Goal: Task Accomplishment & Management: Complete application form

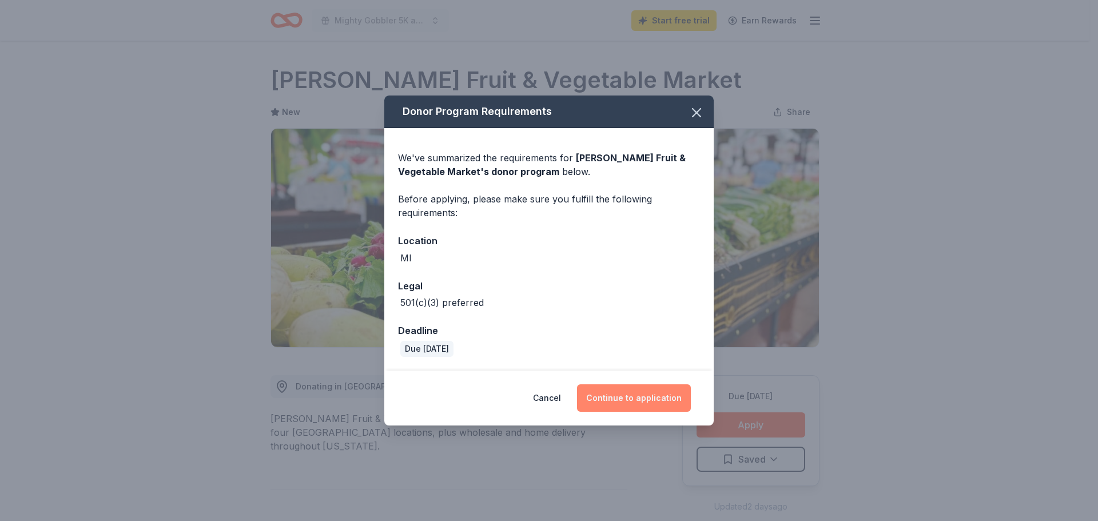
click at [635, 396] on button "Continue to application" at bounding box center [634, 397] width 114 height 27
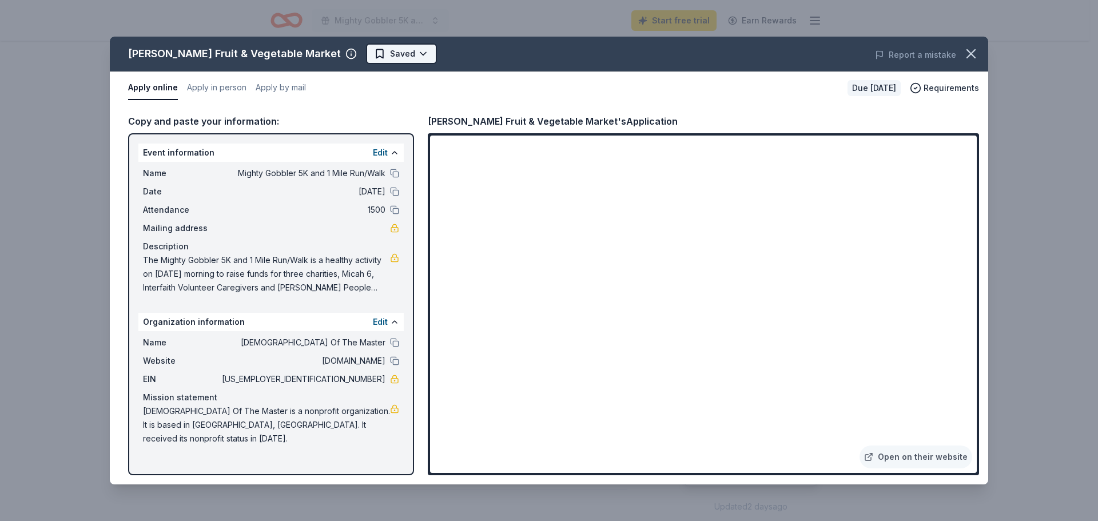
click at [399, 50] on html "Mighty Gobbler 5K and 1 Mile Run/Walk Start free trial Earn Rewards Due in 70 d…" at bounding box center [549, 260] width 1098 height 521
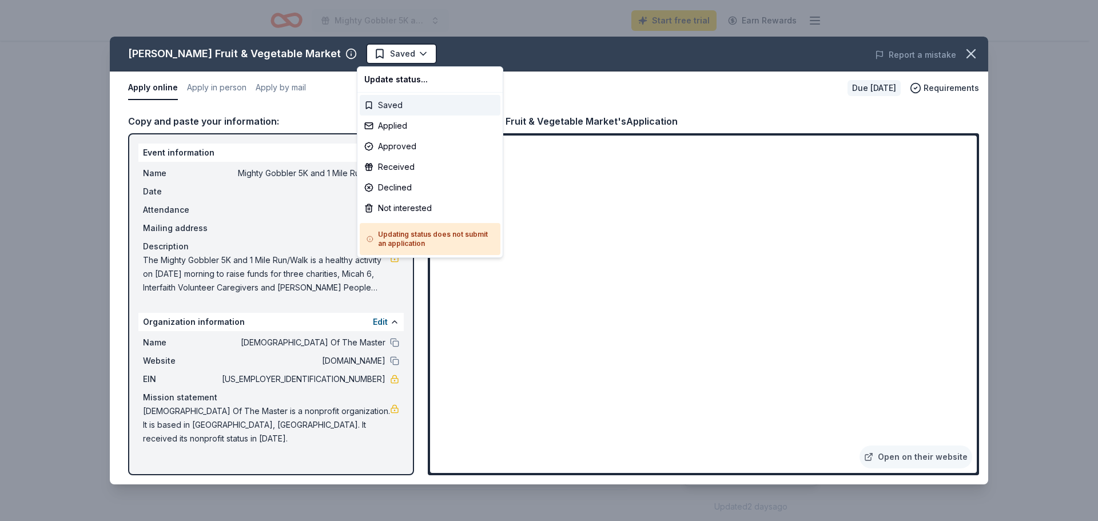
click at [398, 100] on div "Saved" at bounding box center [430, 105] width 141 height 21
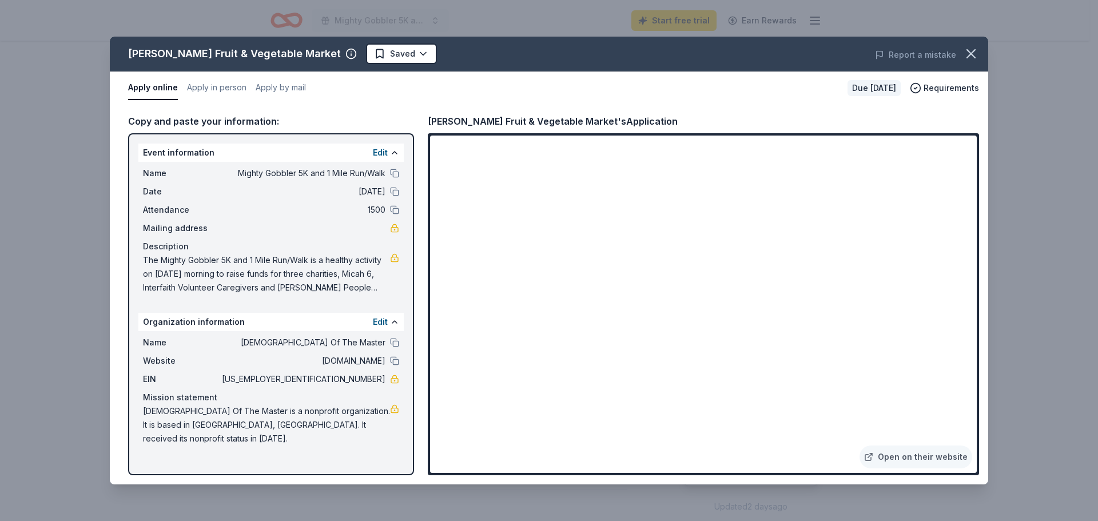
click at [166, 210] on span "Attendance" at bounding box center [181, 210] width 77 height 14
click at [392, 47] on html "Mighty Gobbler 5K and 1 Mile Run/Walk Start free trial Earn Rewards Due in 70 d…" at bounding box center [549, 260] width 1098 height 521
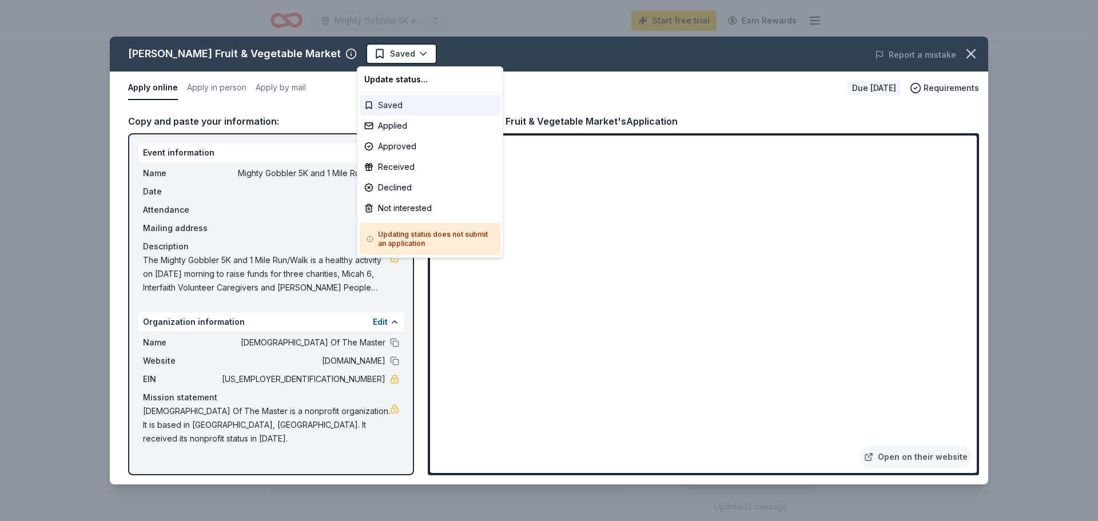
click at [385, 98] on div "Saved" at bounding box center [430, 105] width 141 height 21
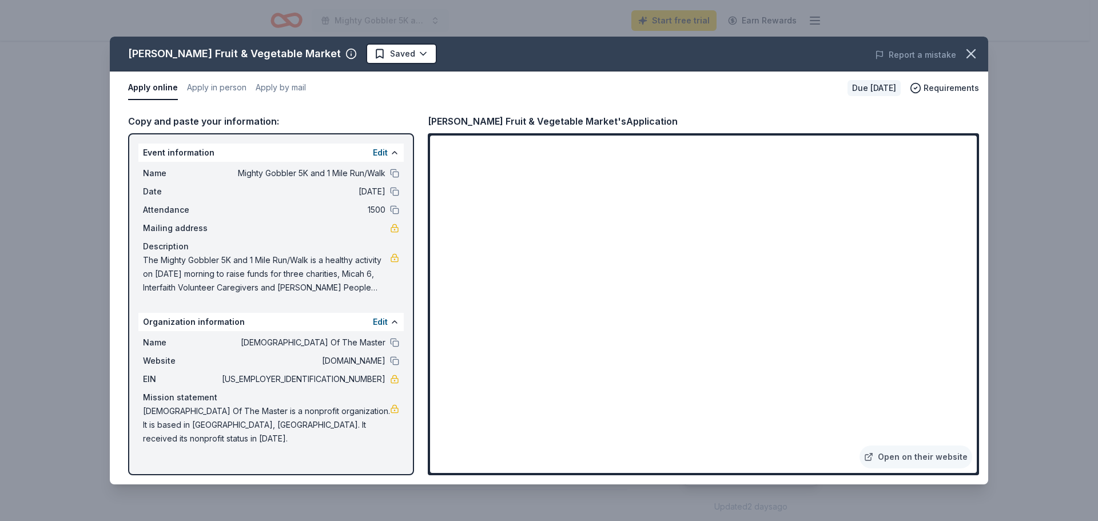
click at [393, 53] on html "Mighty Gobbler 5K and 1 Mile Run/Walk Start free trial Earn Rewards Due in 70 d…" at bounding box center [549, 260] width 1098 height 521
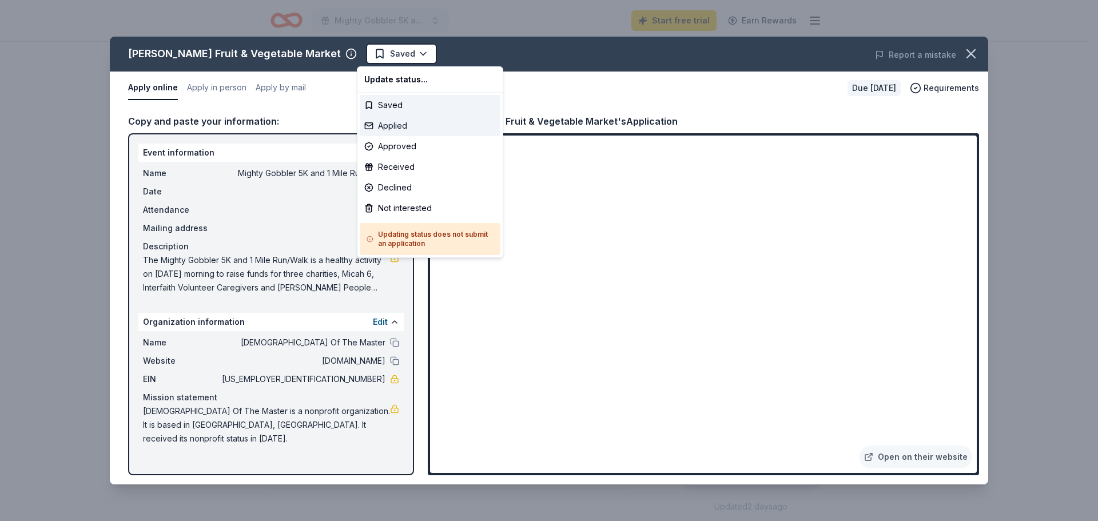
click at [390, 123] on div "Applied" at bounding box center [430, 125] width 141 height 21
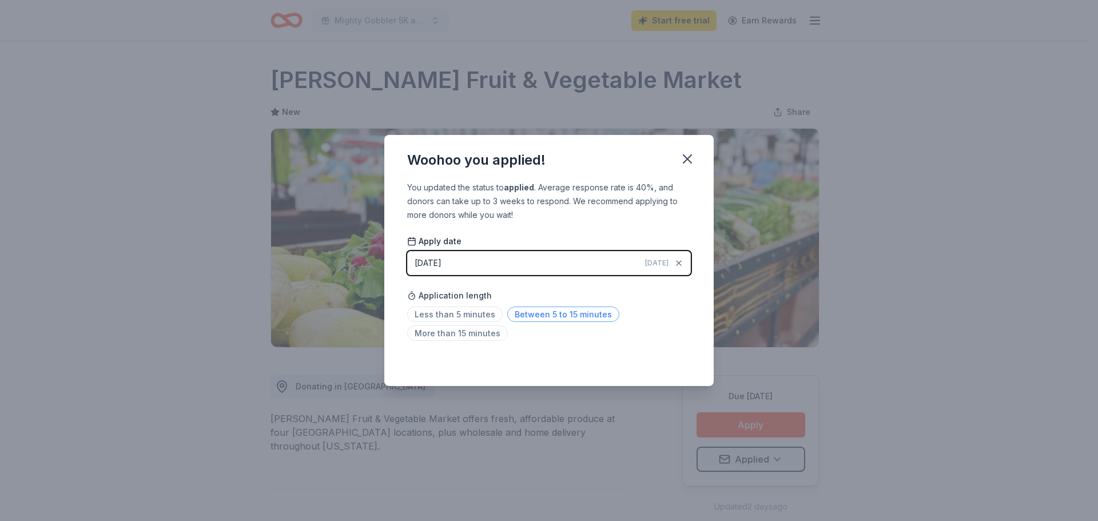
click at [557, 310] on span "Between 5 to 15 minutes" at bounding box center [563, 313] width 112 height 15
click at [685, 154] on icon "button" at bounding box center [687, 159] width 16 height 16
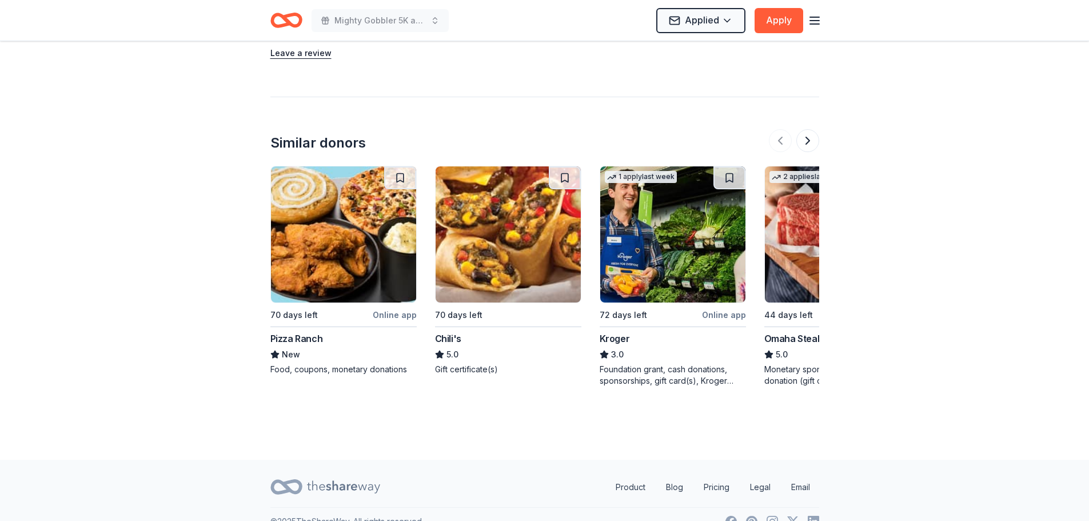
scroll to position [999, 0]
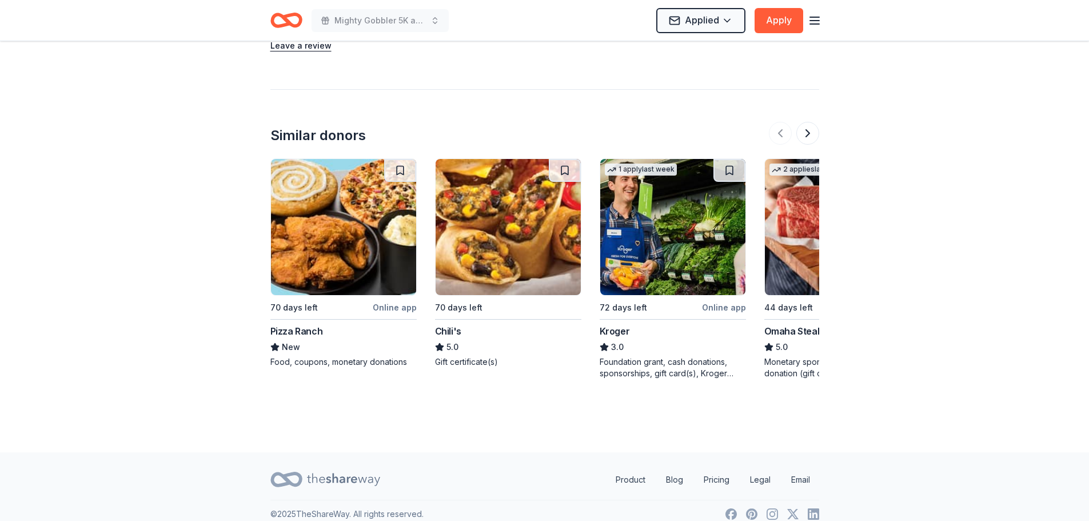
click at [454, 324] on div "Chili's" at bounding box center [448, 331] width 26 height 14
click at [787, 324] on div "Omaha Steaks" at bounding box center [795, 331] width 63 height 14
click at [645, 356] on div "Foundation grant, cash donations, sponsorships, gift card(s), Kroger products" at bounding box center [673, 367] width 146 height 23
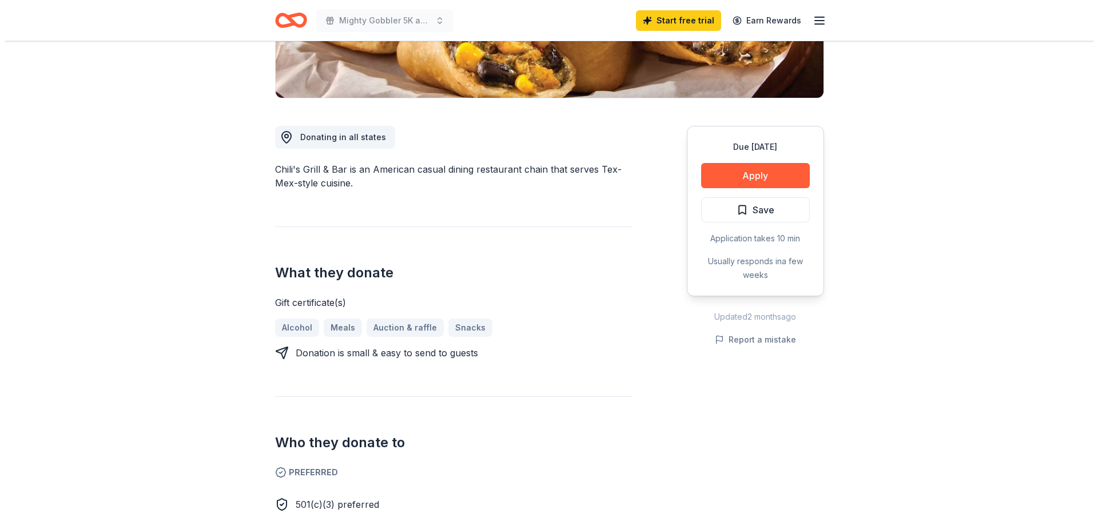
scroll to position [229, 0]
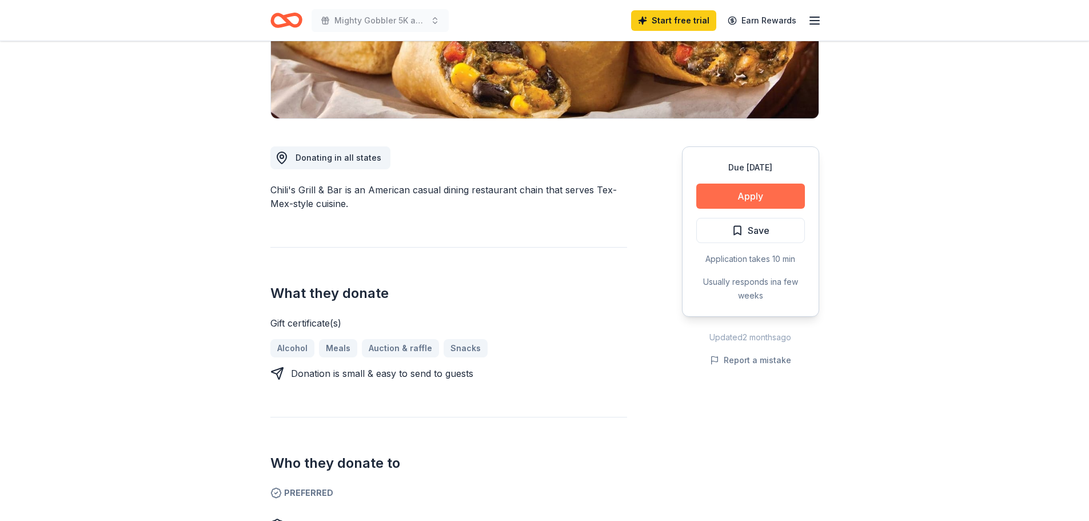
click at [752, 194] on button "Apply" at bounding box center [750, 196] width 109 height 25
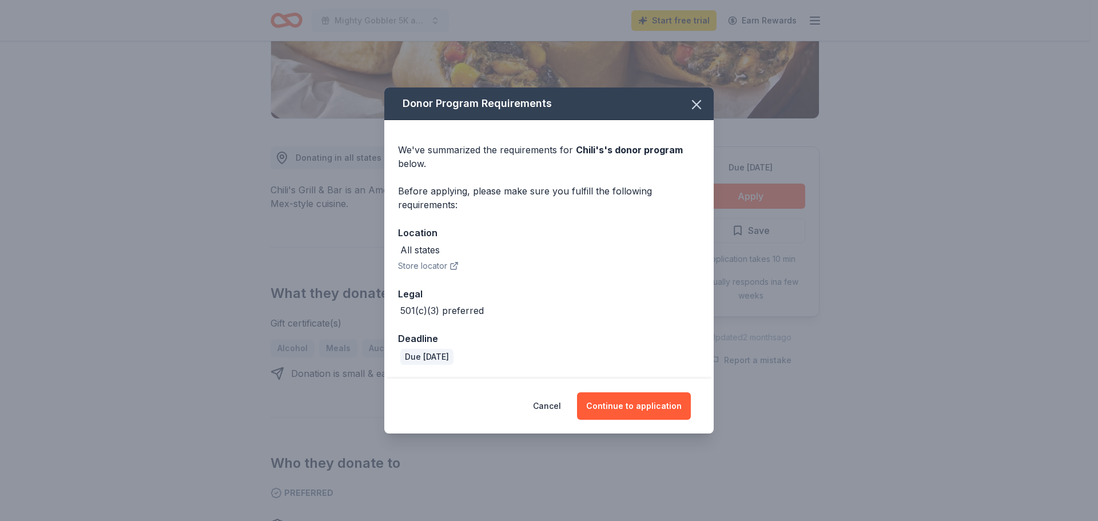
click at [429, 263] on button "Store locator" at bounding box center [428, 266] width 61 height 14
click at [642, 407] on button "Continue to application" at bounding box center [634, 405] width 114 height 27
click at [631, 403] on button "Continue to application" at bounding box center [634, 405] width 114 height 27
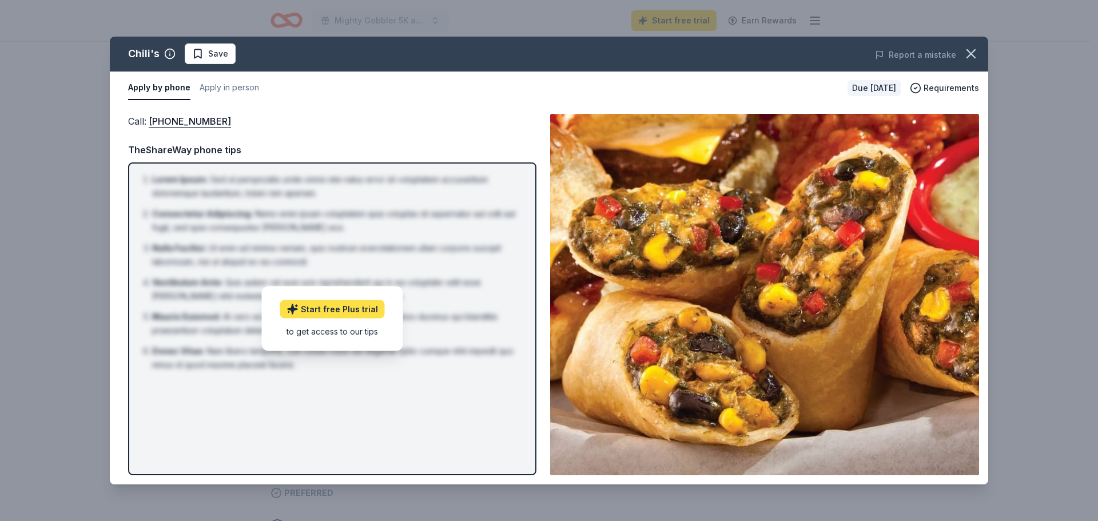
click at [351, 308] on link "Start free Plus trial" at bounding box center [332, 309] width 105 height 18
click at [947, 86] on span "Requirements" at bounding box center [950, 88] width 55 height 14
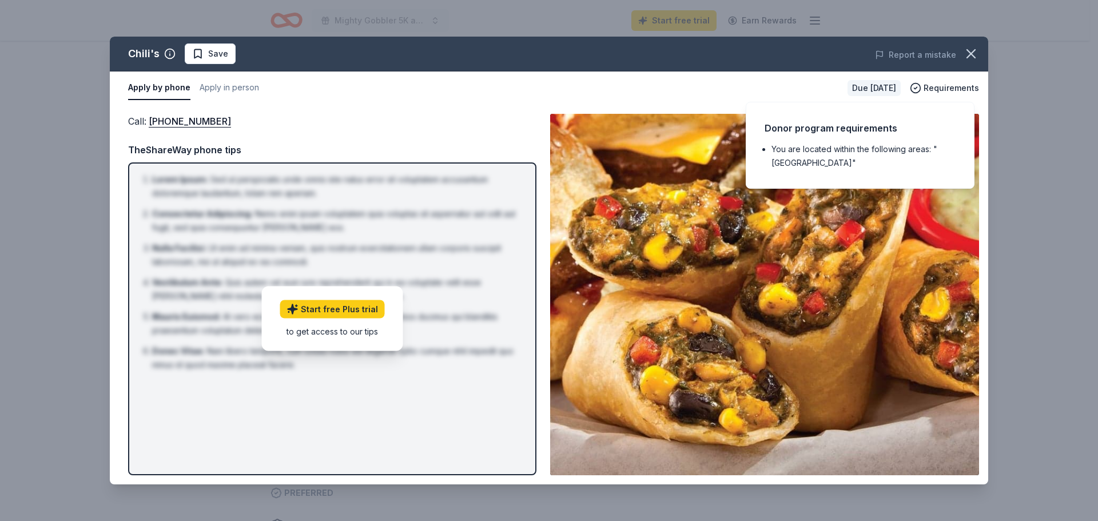
click at [890, 149] on li "You are located within the following areas: "USA"" at bounding box center [863, 155] width 184 height 27
click at [234, 84] on button "Apply in person" at bounding box center [229, 88] width 59 height 24
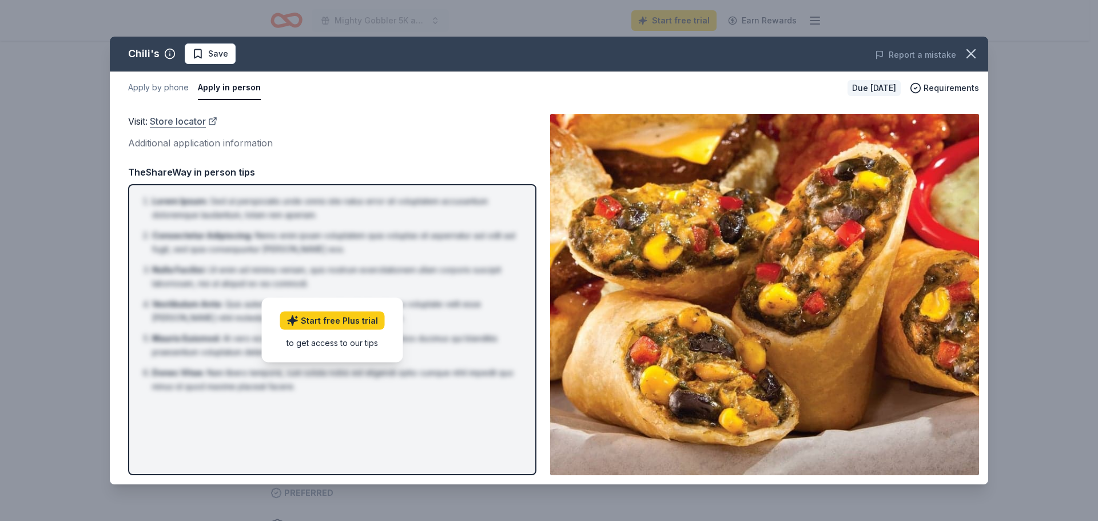
click at [198, 121] on link "Store locator" at bounding box center [183, 121] width 67 height 15
click at [870, 86] on div "Due in 70 days" at bounding box center [873, 88] width 53 height 16
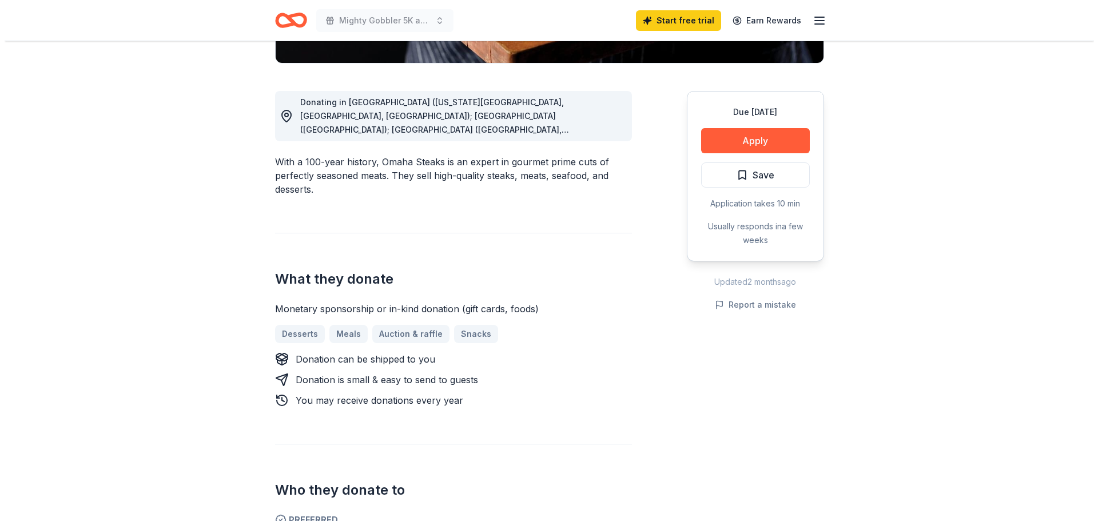
scroll to position [286, 0]
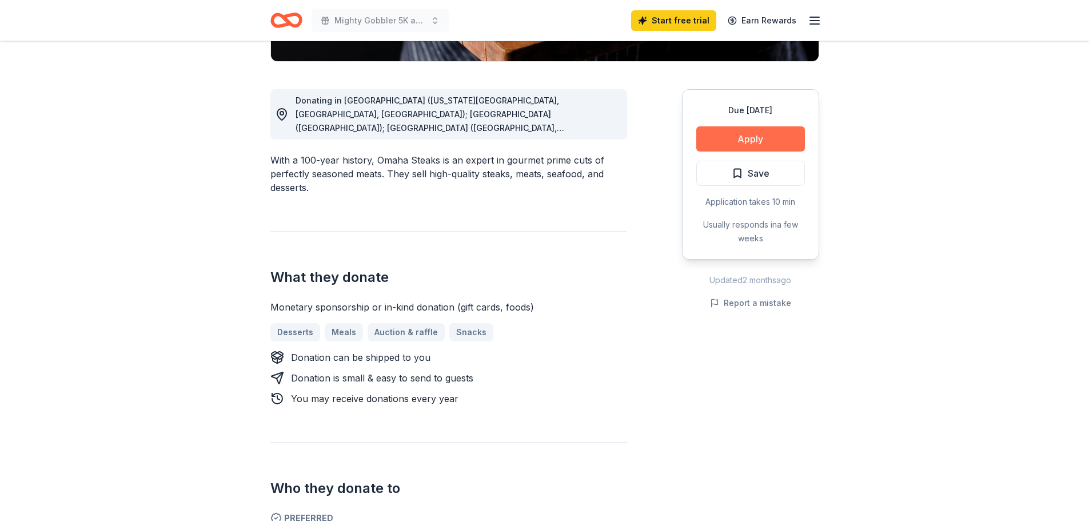
click at [743, 134] on button "Apply" at bounding box center [750, 138] width 109 height 25
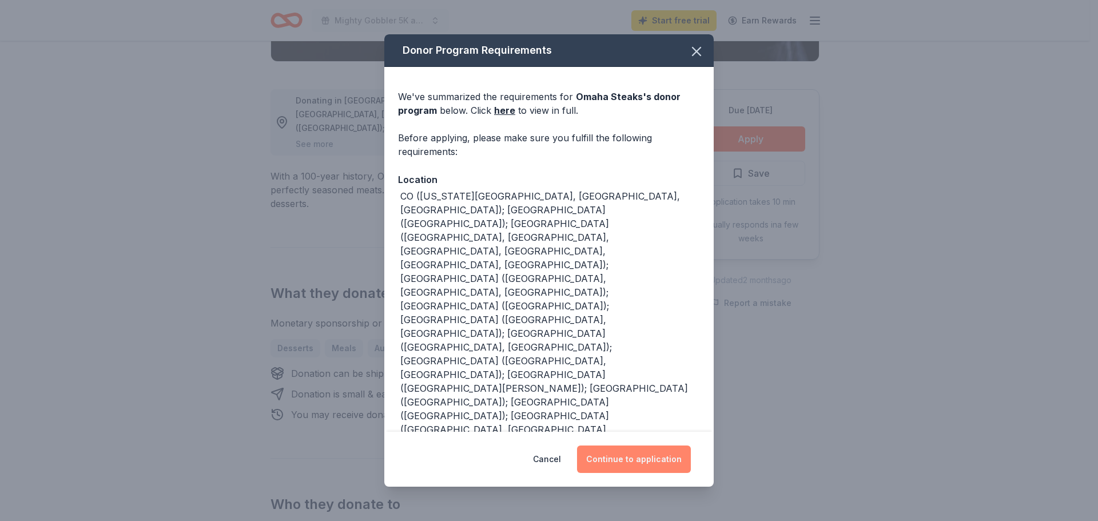
click at [639, 457] on button "Continue to application" at bounding box center [634, 458] width 114 height 27
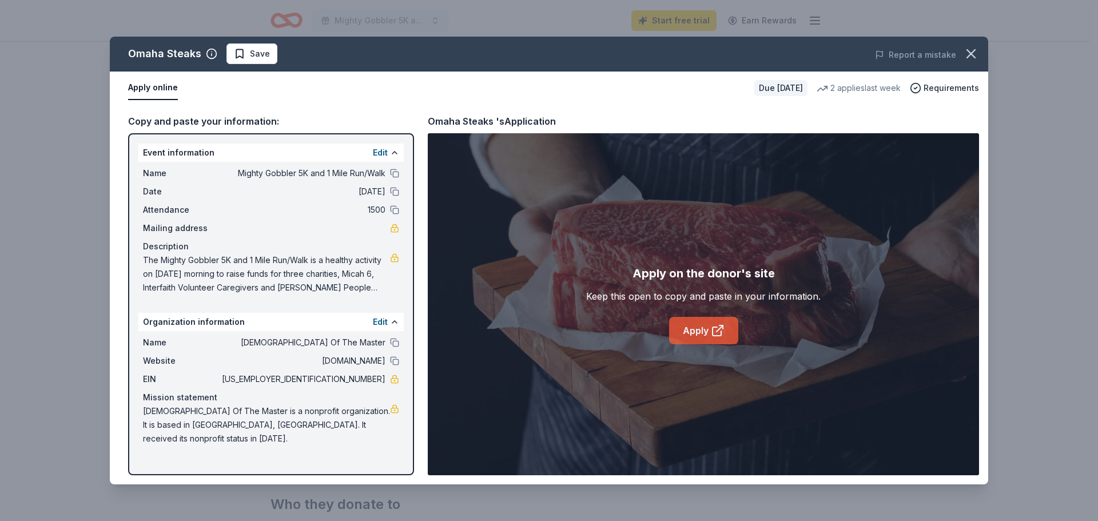
click at [706, 328] on link "Apply" at bounding box center [703, 330] width 69 height 27
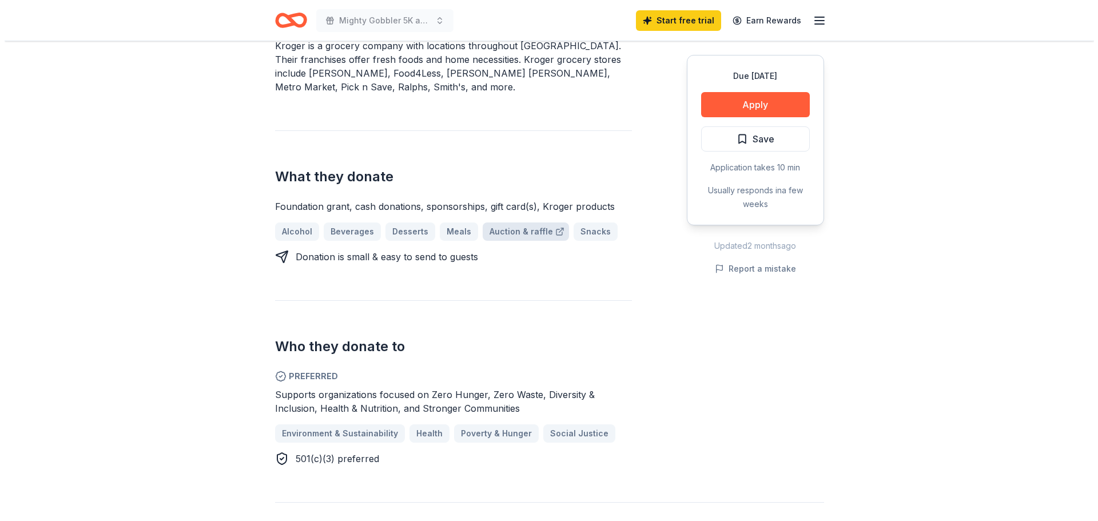
scroll to position [457, 0]
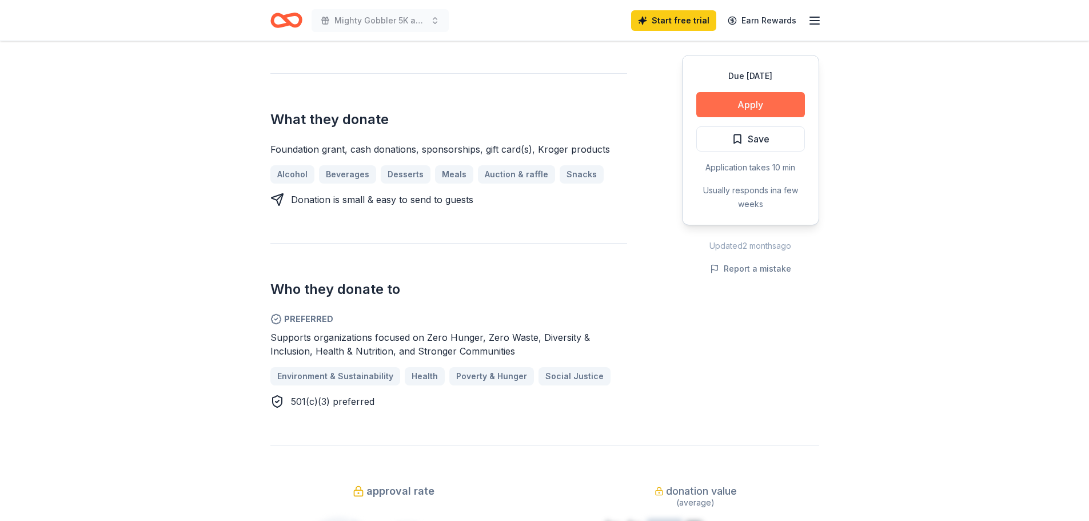
click at [752, 97] on button "Apply" at bounding box center [750, 104] width 109 height 25
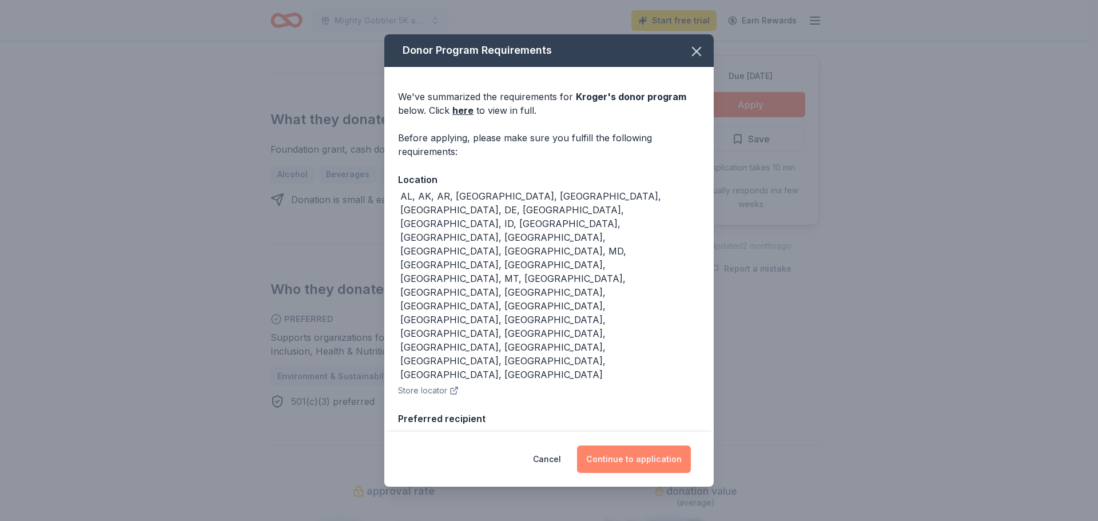
click at [627, 447] on button "Continue to application" at bounding box center [634, 458] width 114 height 27
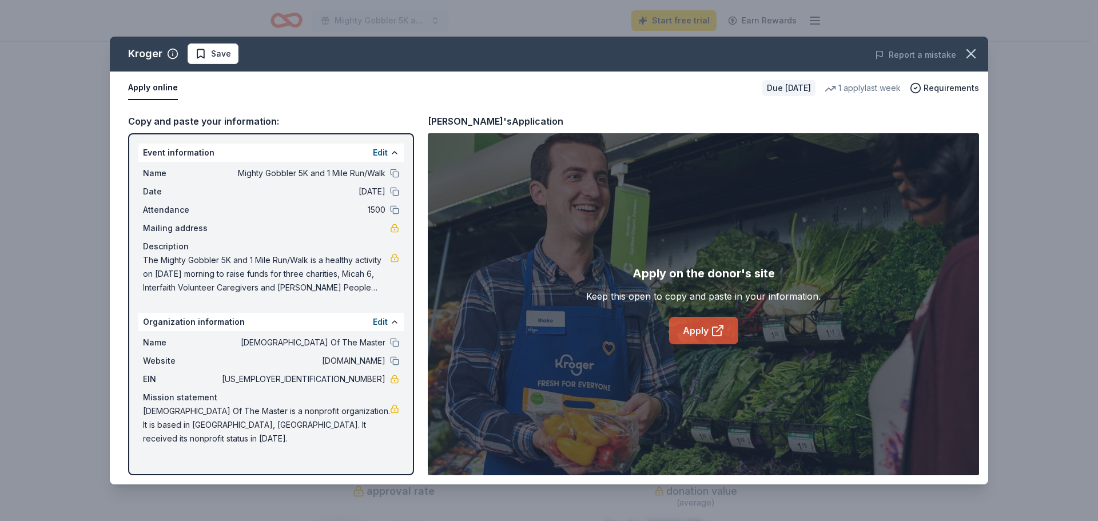
click at [702, 327] on link "Apply" at bounding box center [703, 330] width 69 height 27
